Goal: Task Accomplishment & Management: Use online tool/utility

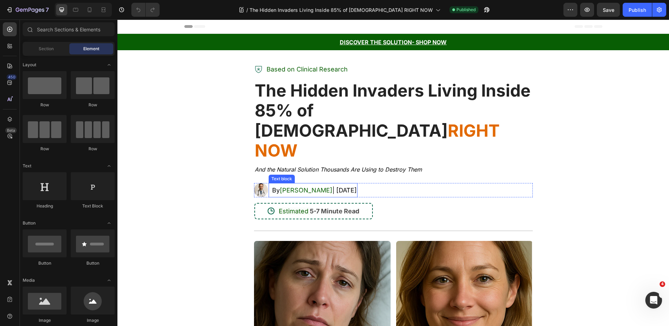
click at [301, 186] on span "[PERSON_NAME]" at bounding box center [306, 189] width 53 height 7
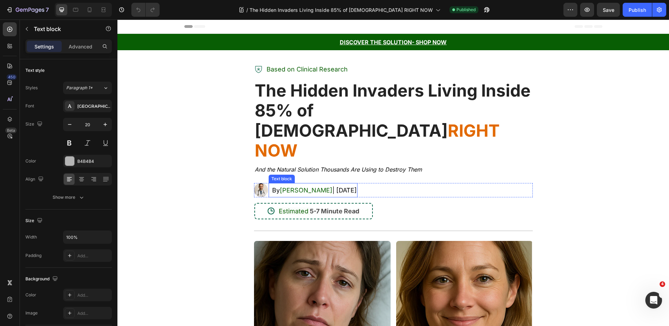
click at [301, 186] on span "[PERSON_NAME]" at bounding box center [306, 189] width 53 height 7
click at [258, 183] on img at bounding box center [261, 190] width 14 height 14
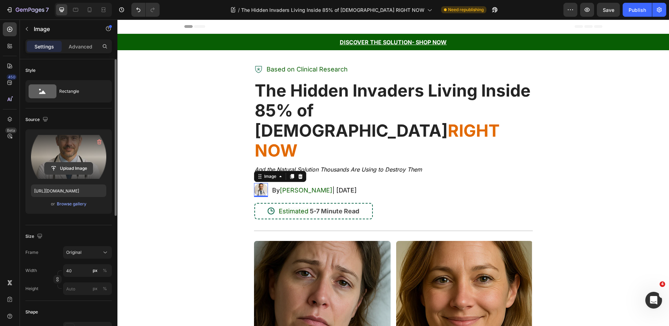
click at [71, 164] on input "file" at bounding box center [69, 168] width 48 height 12
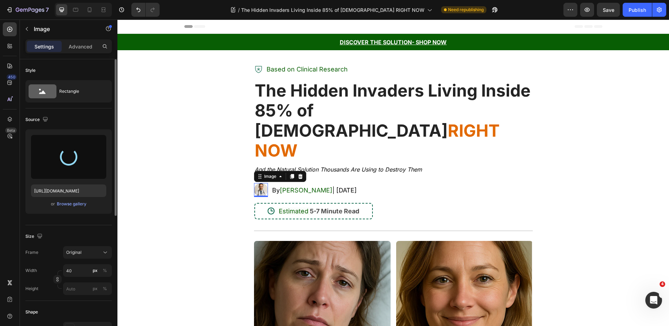
type input "[URL][DOMAIN_NAME]"
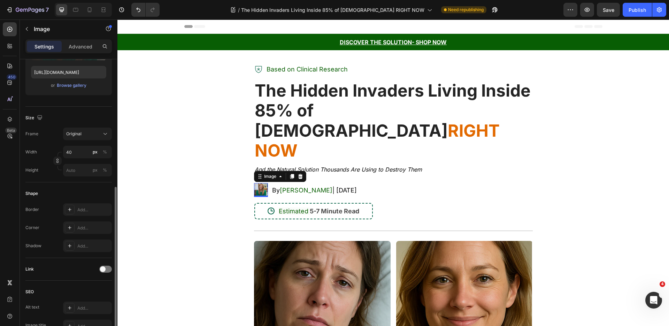
scroll to position [165, 0]
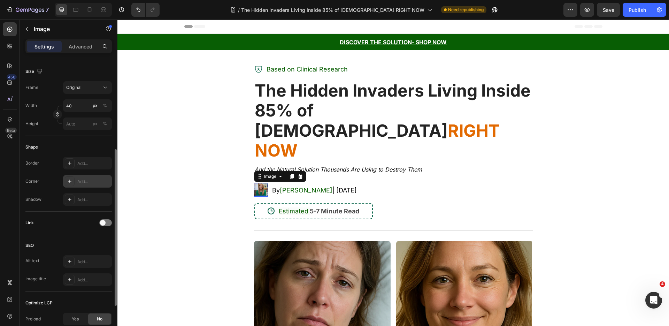
click at [71, 183] on div at bounding box center [70, 181] width 10 height 10
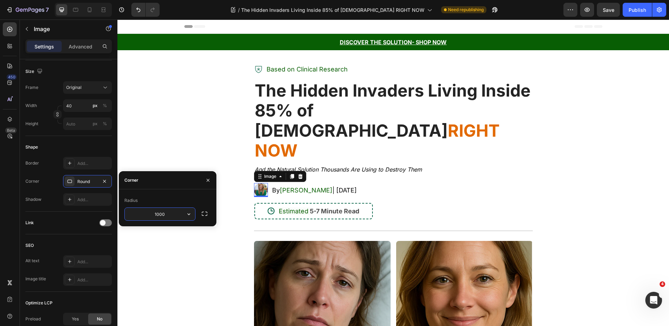
type input "1000"
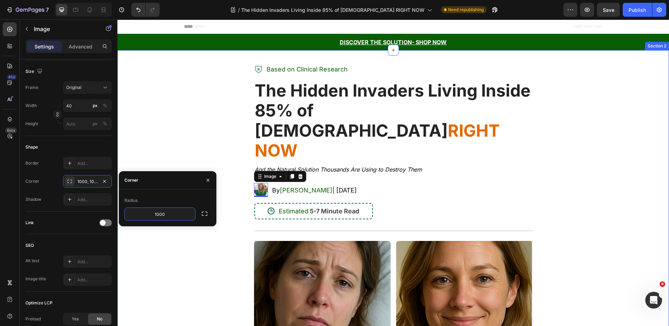
click at [194, 129] on div "Icon Based on Clinical Research Text block Row The Hidden Invaders Living Insid…" at bounding box center [393, 315] width 541 height 508
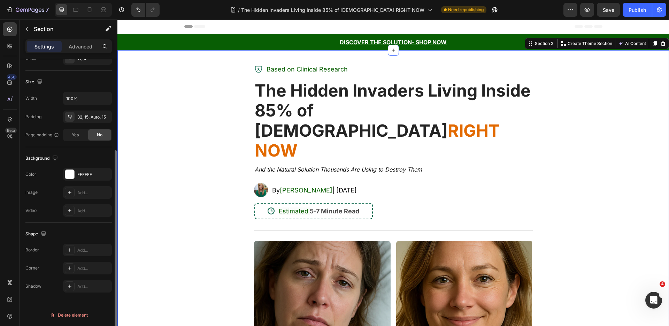
scroll to position [0, 0]
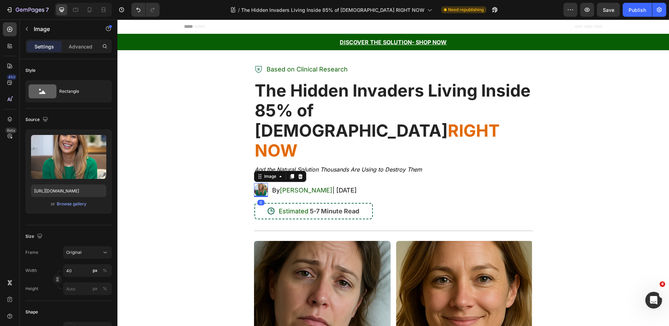
click at [260, 183] on img at bounding box center [261, 190] width 14 height 14
click at [82, 275] on input "40" at bounding box center [87, 270] width 49 height 13
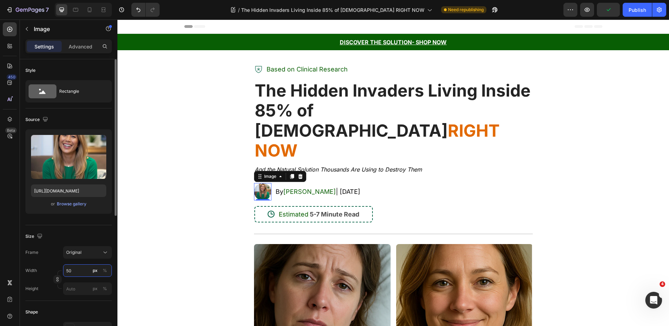
type input "5"
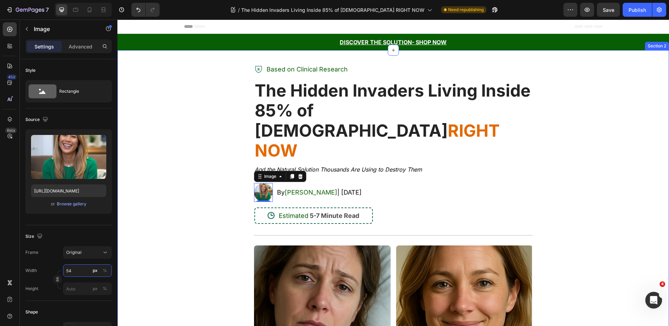
type input "5"
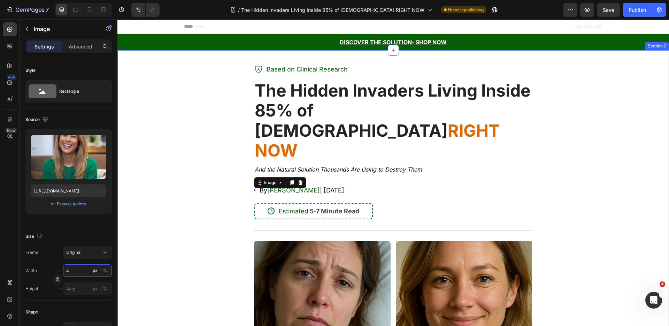
type input "46"
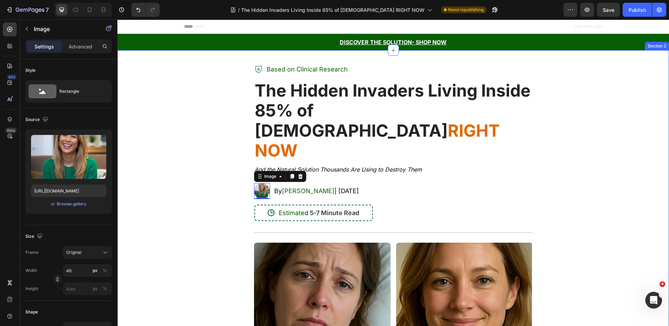
click at [207, 159] on div "Icon Based on Clinical Research Text block Row The Hidden Invaders Living Insid…" at bounding box center [393, 316] width 541 height 510
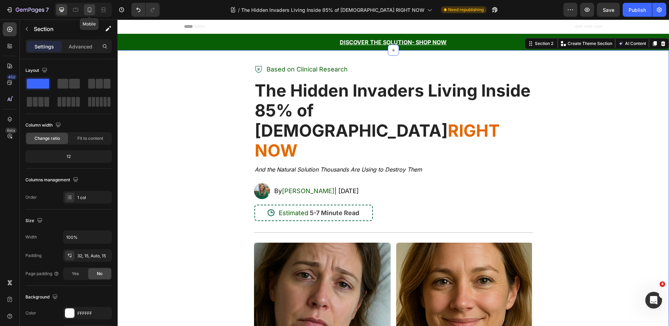
click at [88, 8] on icon at bounding box center [89, 9] width 7 height 7
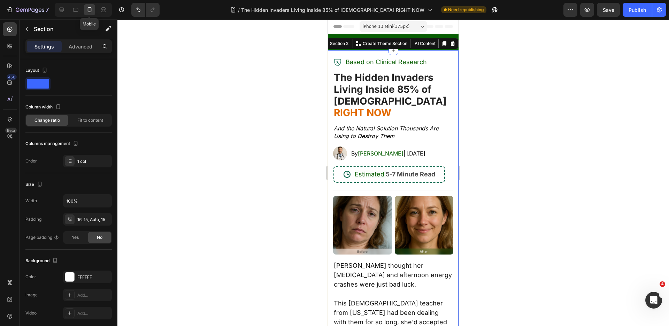
scroll to position [6, 0]
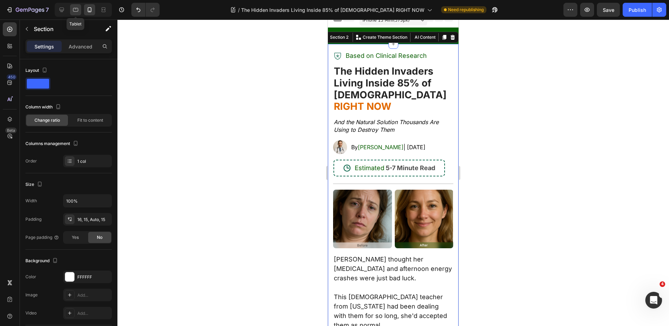
click at [80, 7] on div at bounding box center [75, 9] width 11 height 11
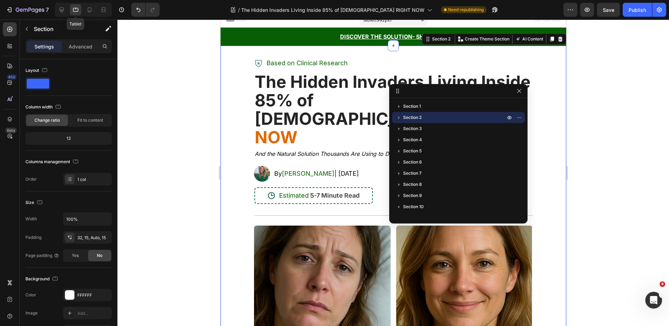
scroll to position [8, 0]
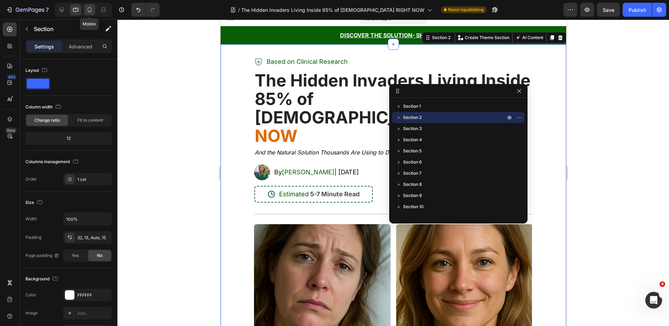
click at [90, 10] on icon at bounding box center [89, 9] width 7 height 7
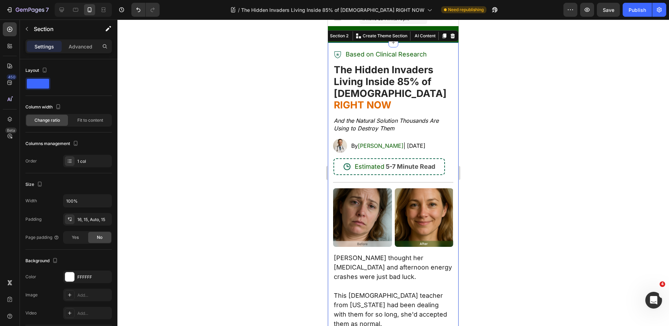
scroll to position [6, 0]
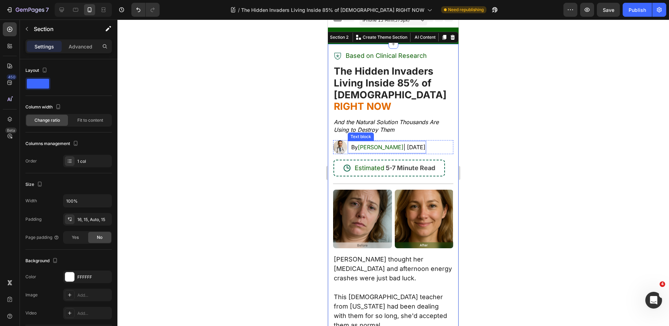
click at [373, 144] on span "[PERSON_NAME]" at bounding box center [381, 147] width 46 height 7
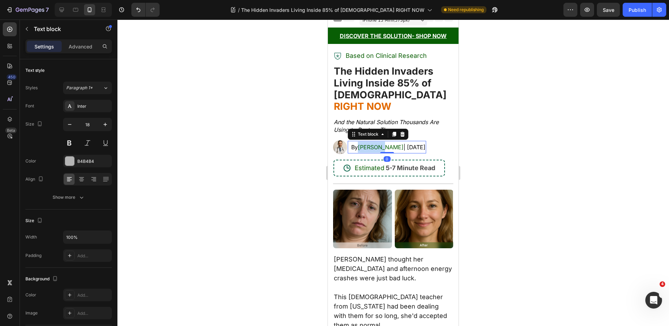
click at [373, 144] on span "[PERSON_NAME]" at bounding box center [381, 147] width 46 height 7
click at [340, 140] on img at bounding box center [340, 147] width 14 height 14
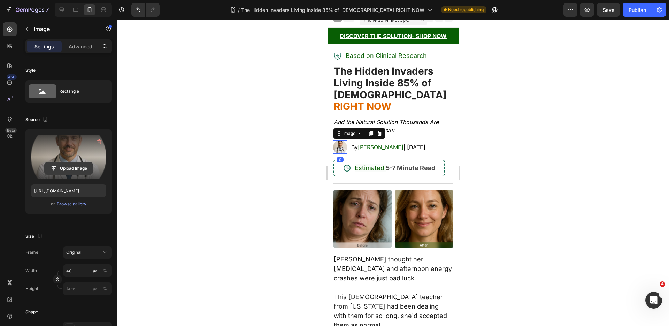
click at [76, 168] on input "file" at bounding box center [69, 168] width 48 height 12
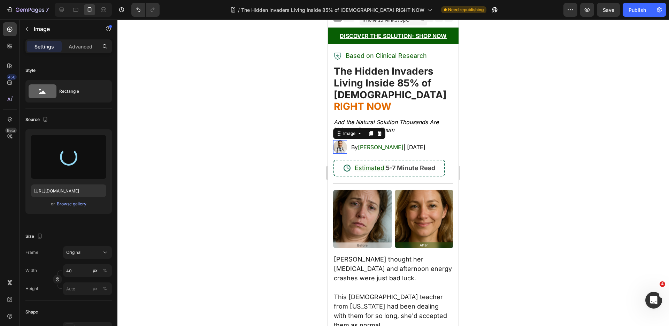
type input "[URL][DOMAIN_NAME]"
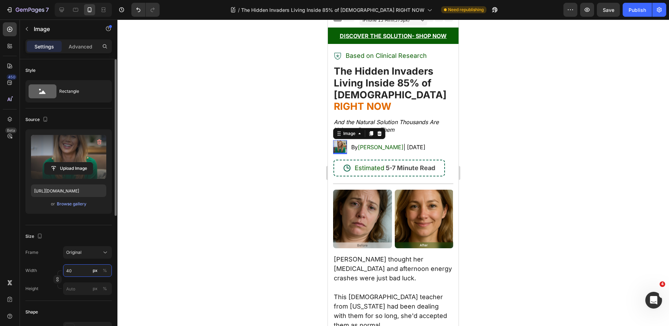
click at [80, 268] on input "40" at bounding box center [87, 270] width 49 height 13
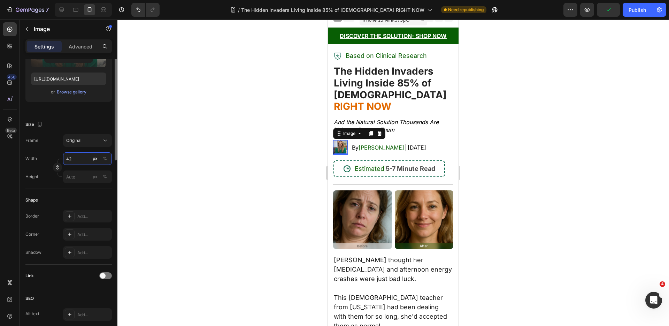
scroll to position [119, 0]
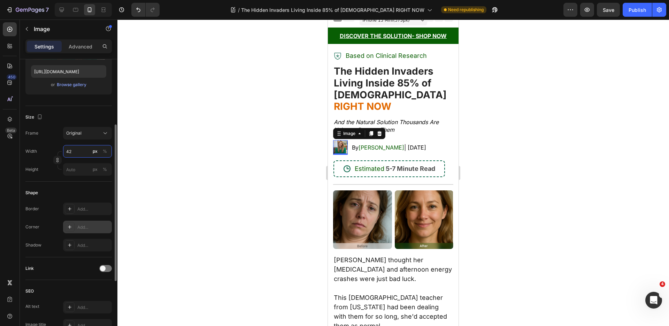
type input "42"
click at [70, 228] on icon at bounding box center [70, 227] width 6 height 6
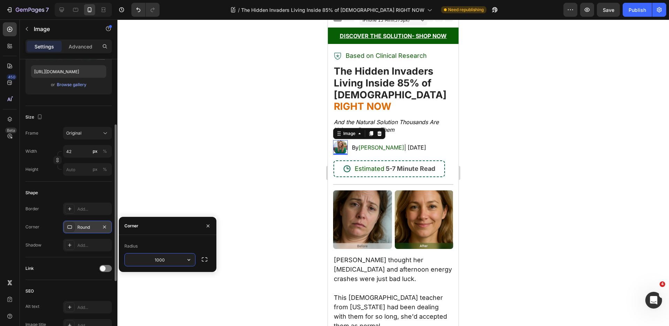
type input "1000"
click at [391, 100] on strong "RIGHT NOW" at bounding box center [362, 106] width 57 height 12
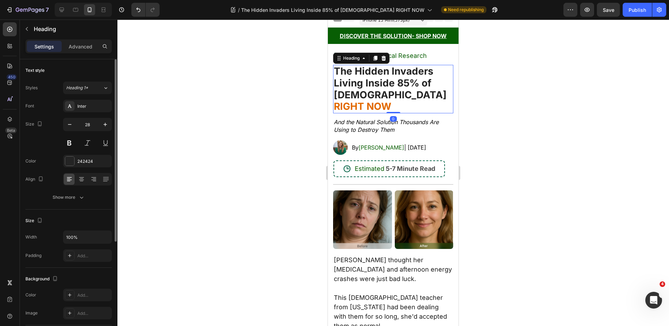
scroll to position [0, 0]
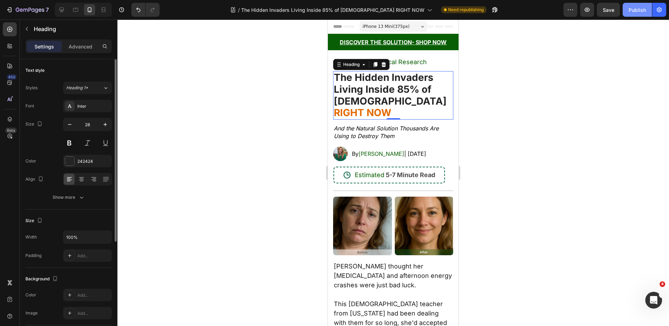
click at [632, 8] on div "Publish" at bounding box center [637, 9] width 17 height 7
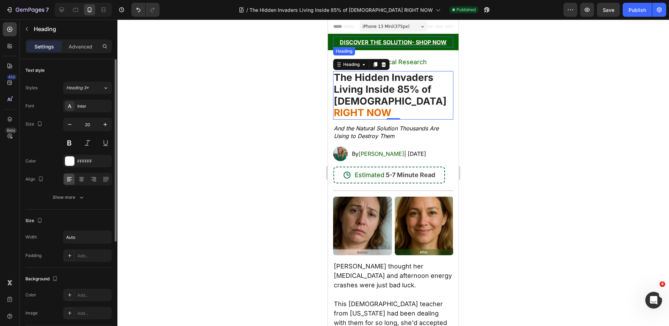
click at [404, 42] on u "DISCOVER THE SOLUTION" at bounding box center [376, 42] width 72 height 7
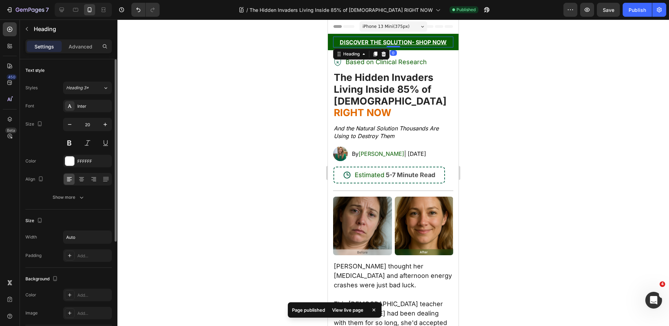
scroll to position [164, 0]
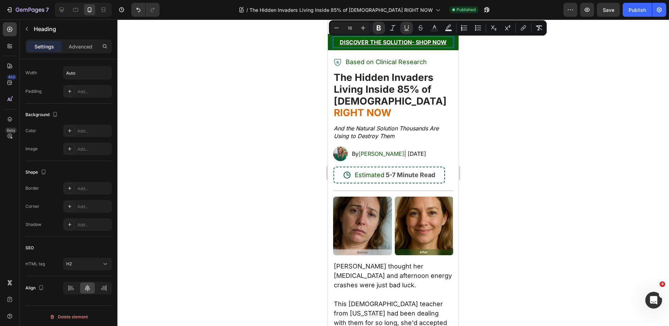
click at [507, 146] on div at bounding box center [393, 173] width 552 height 306
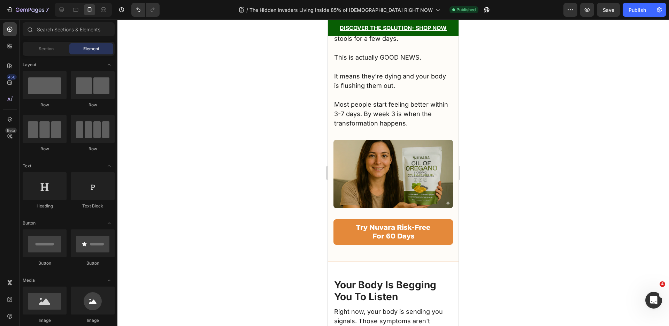
scroll to position [6167, 0]
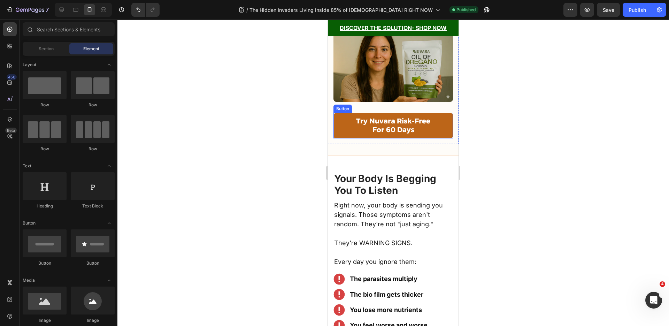
click at [446, 123] on link "Try Nuvara Risk-Free For 60 Days" at bounding box center [393, 125] width 120 height 25
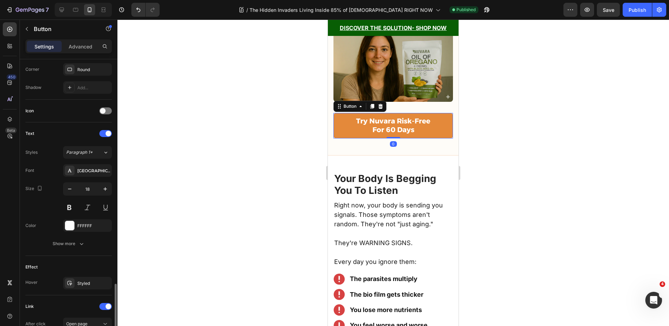
scroll to position [265, 0]
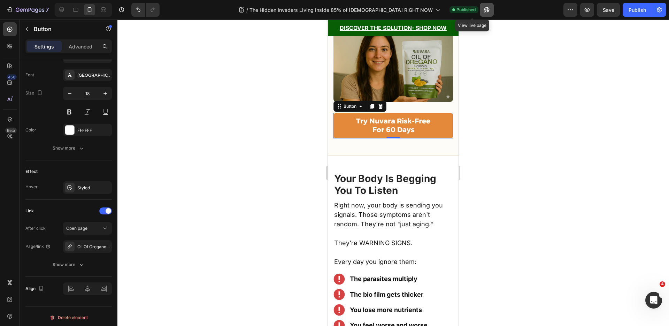
click at [480, 10] on button "button" at bounding box center [487, 10] width 14 height 14
